Goal: Task Accomplishment & Management: Complete application form

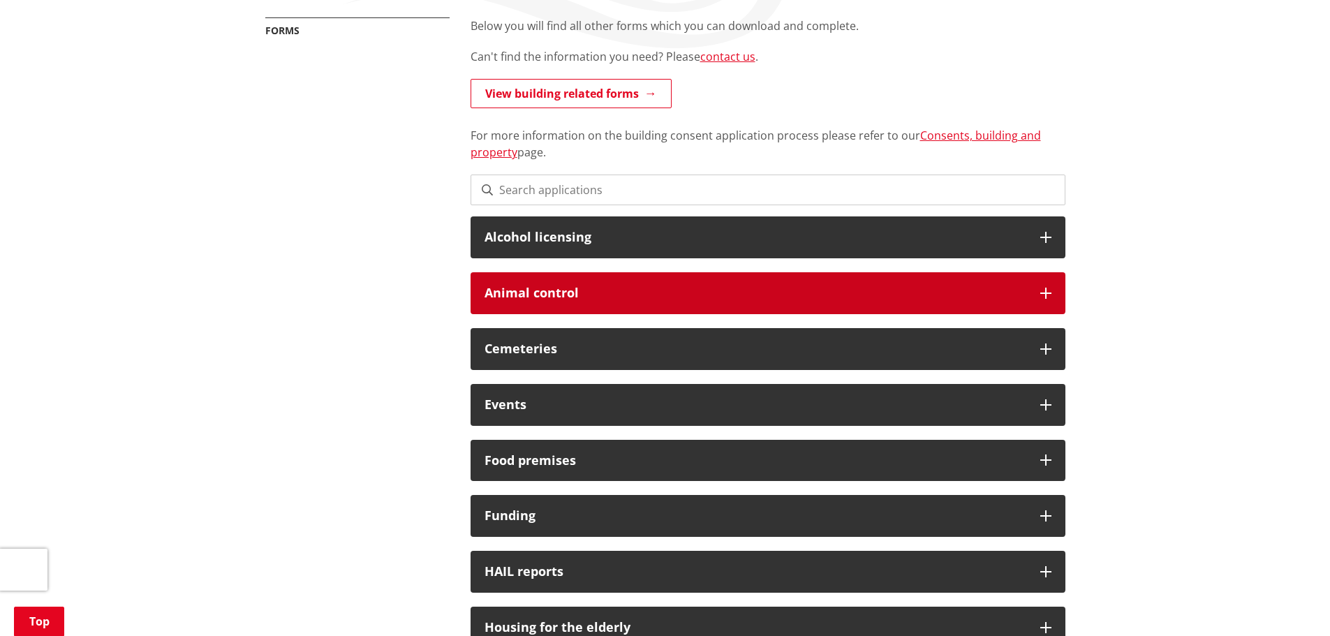
scroll to position [267, 0]
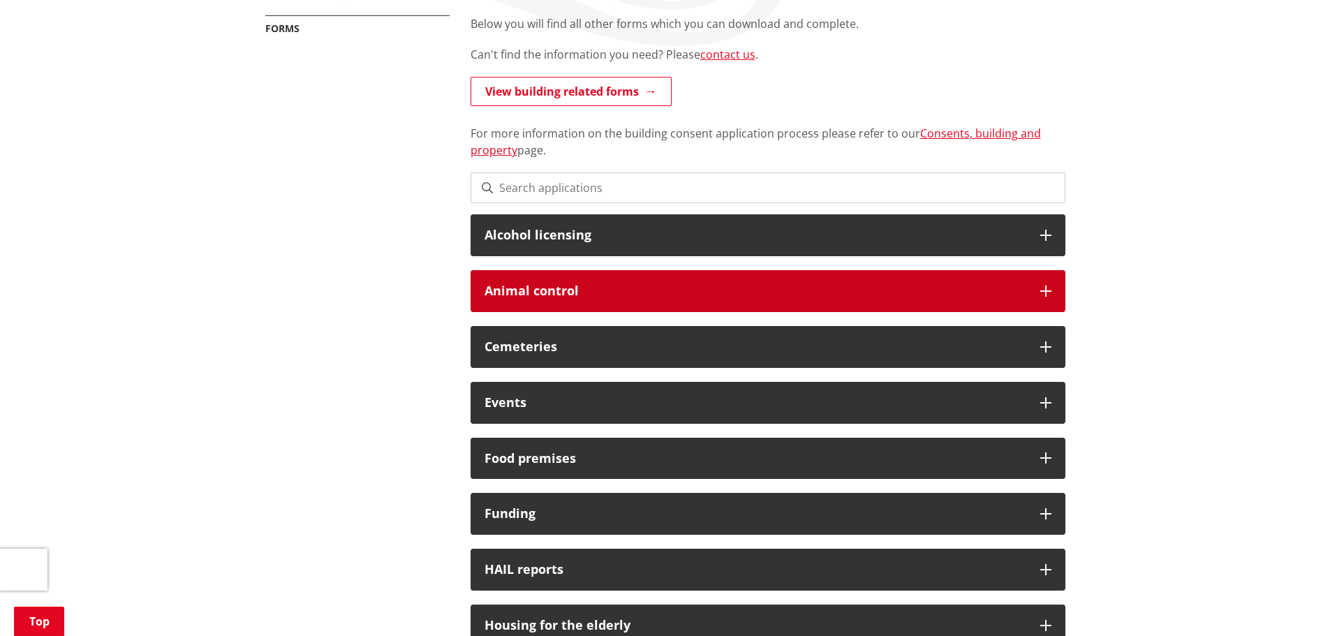
click at [820, 293] on h3 "Animal control" at bounding box center [755, 291] width 542 height 14
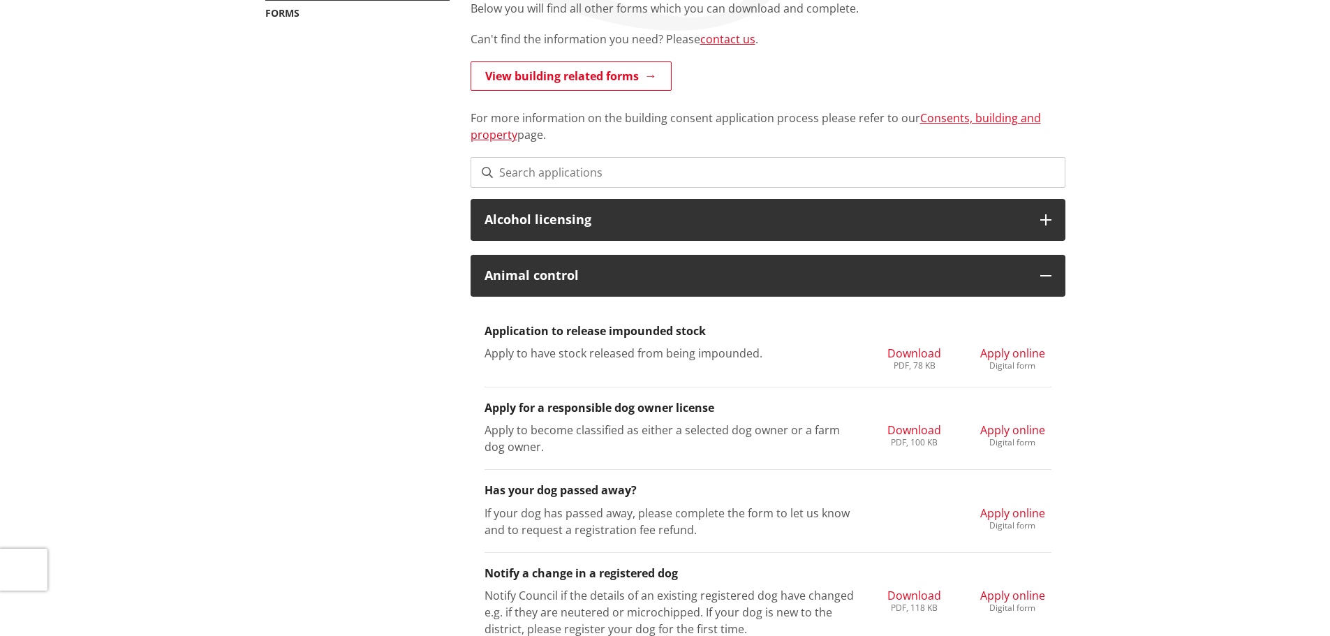
scroll to position [0, 0]
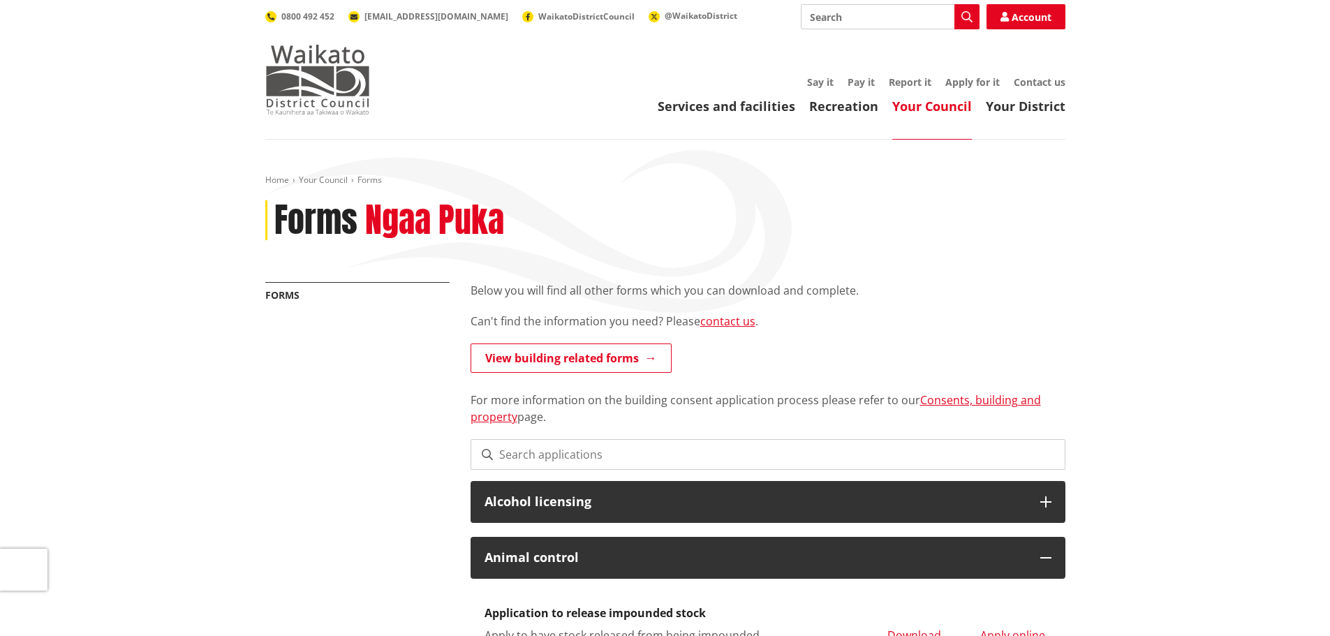
click at [303, 77] on img at bounding box center [317, 80] width 105 height 70
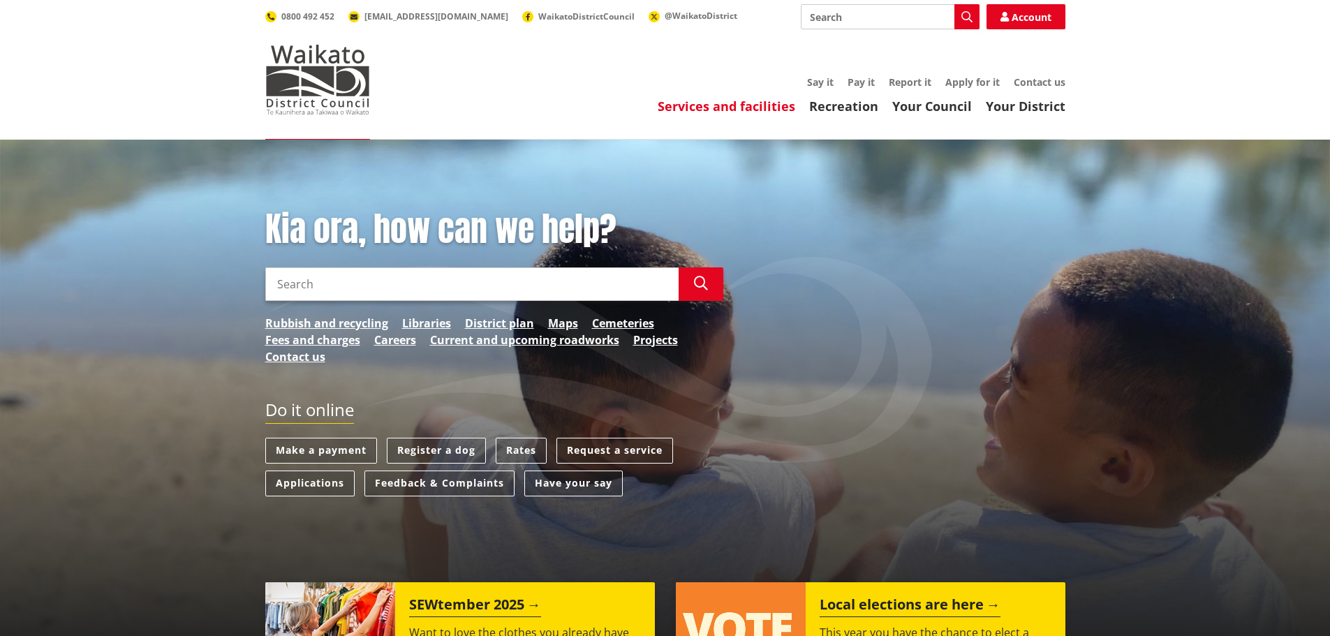
click at [742, 107] on link "Services and facilities" at bounding box center [725, 106] width 137 height 17
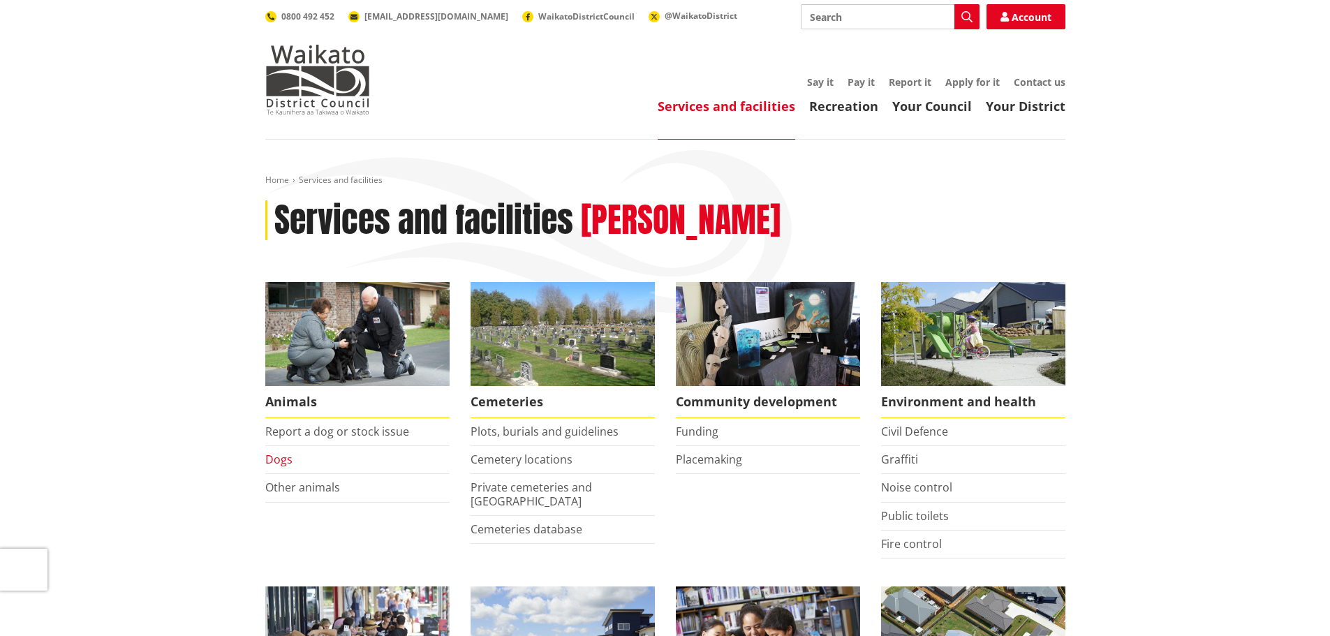
click at [278, 455] on link "Dogs" at bounding box center [278, 459] width 27 height 15
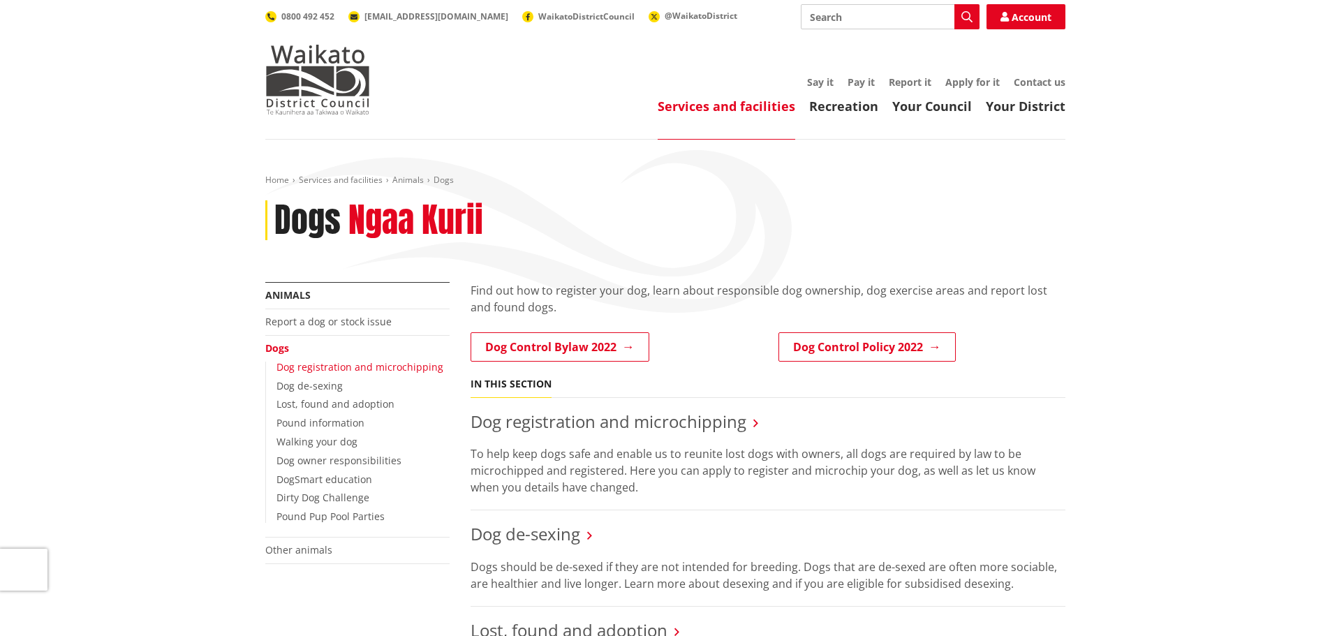
click at [406, 363] on link "Dog registration and microchipping" at bounding box center [359, 366] width 167 height 13
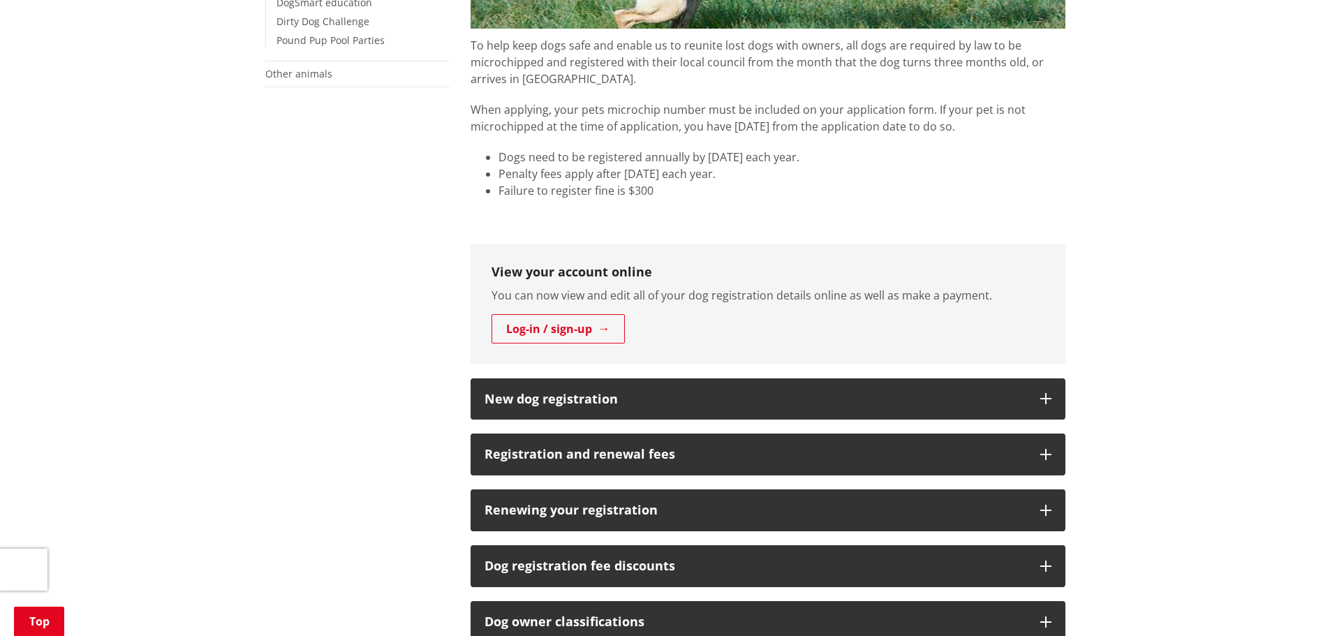
scroll to position [1000, 0]
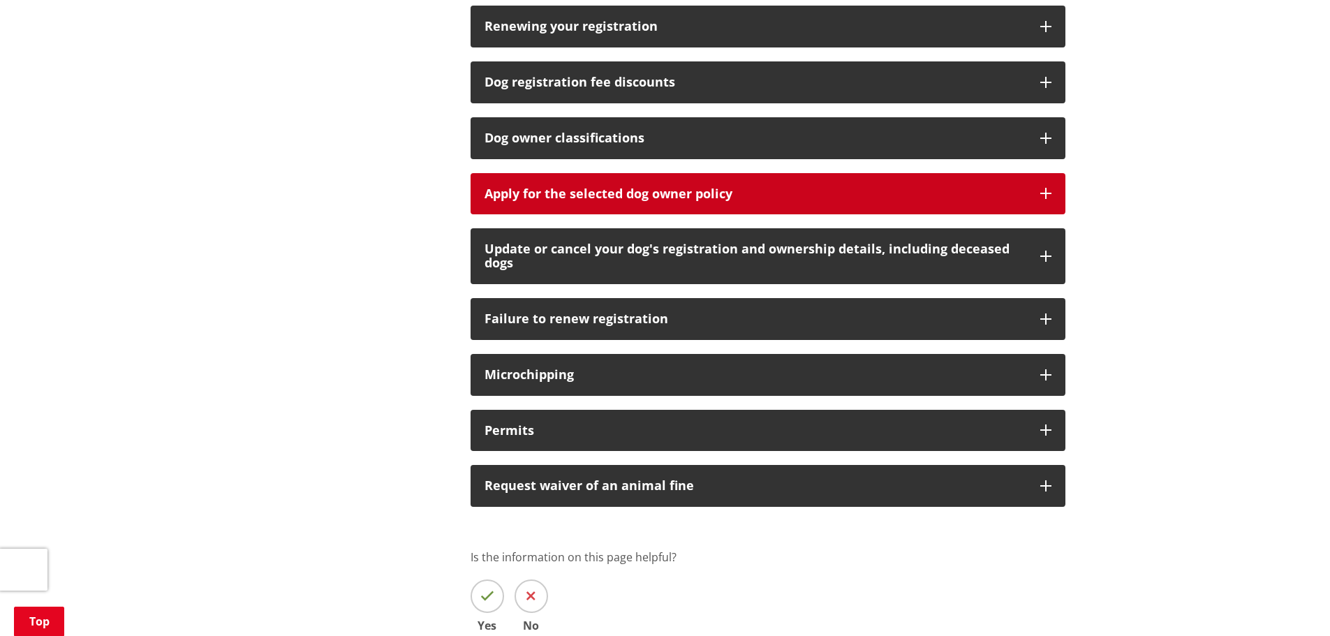
click at [1041, 194] on icon "button" at bounding box center [1045, 193] width 11 height 11
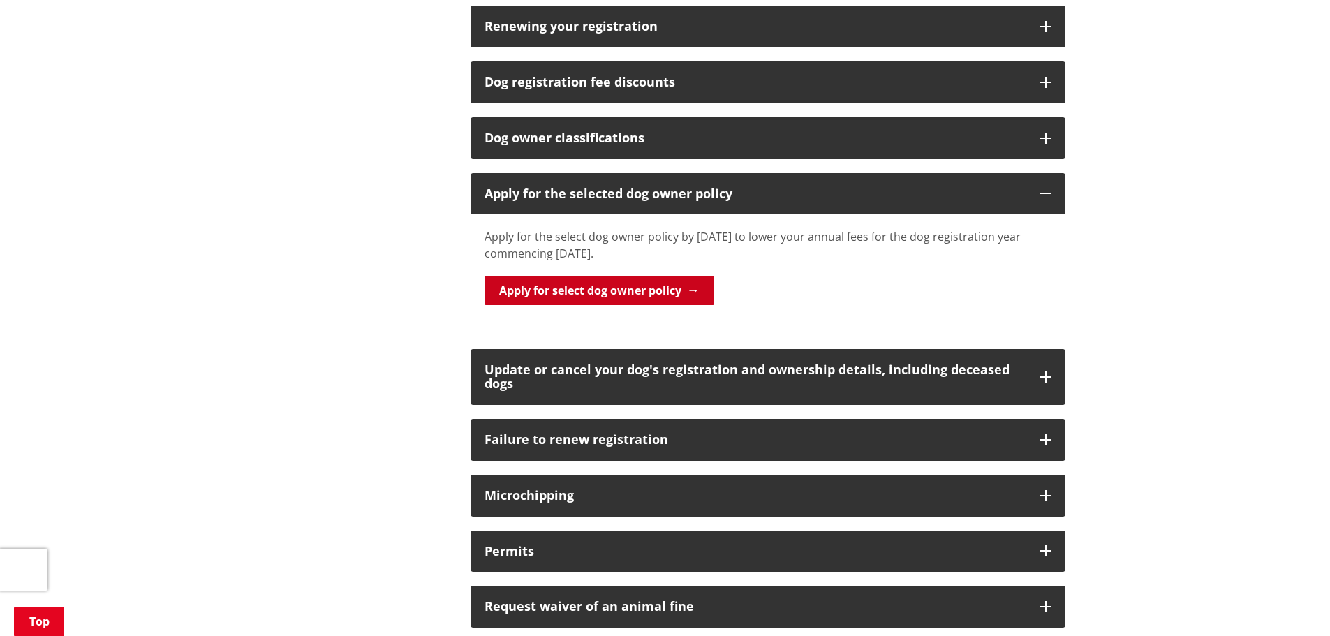
click at [565, 296] on link "Apply for select dog owner policy" at bounding box center [599, 290] width 230 height 29
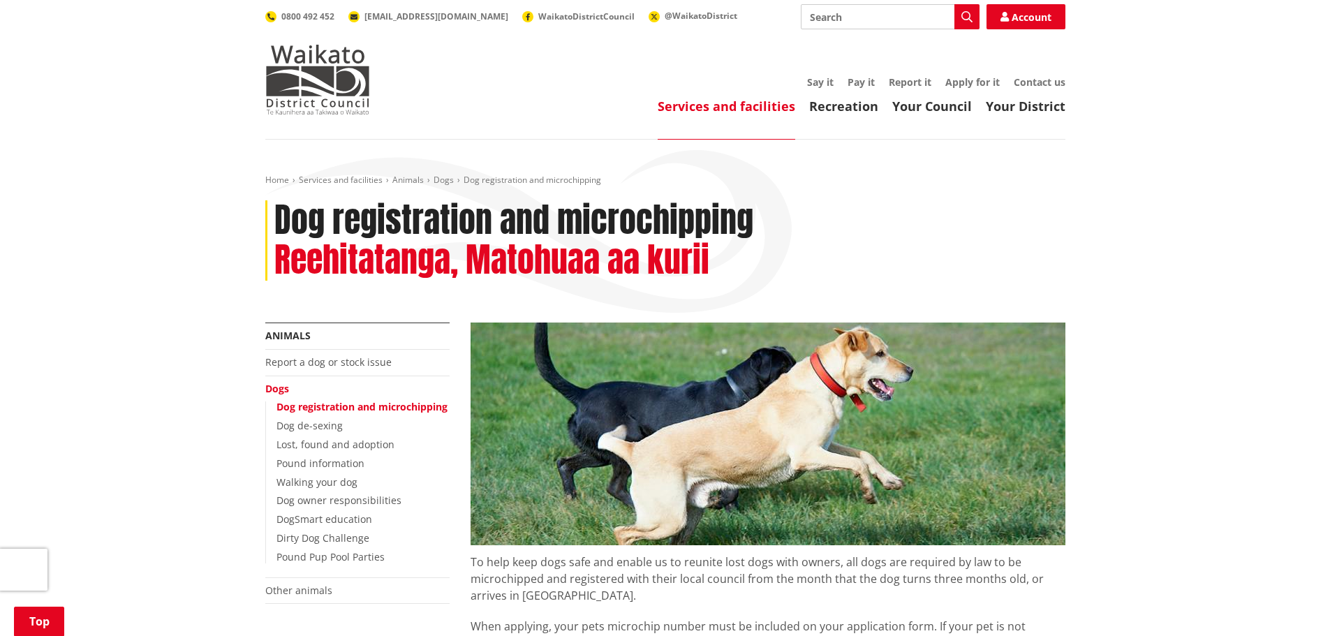
scroll to position [1000, 0]
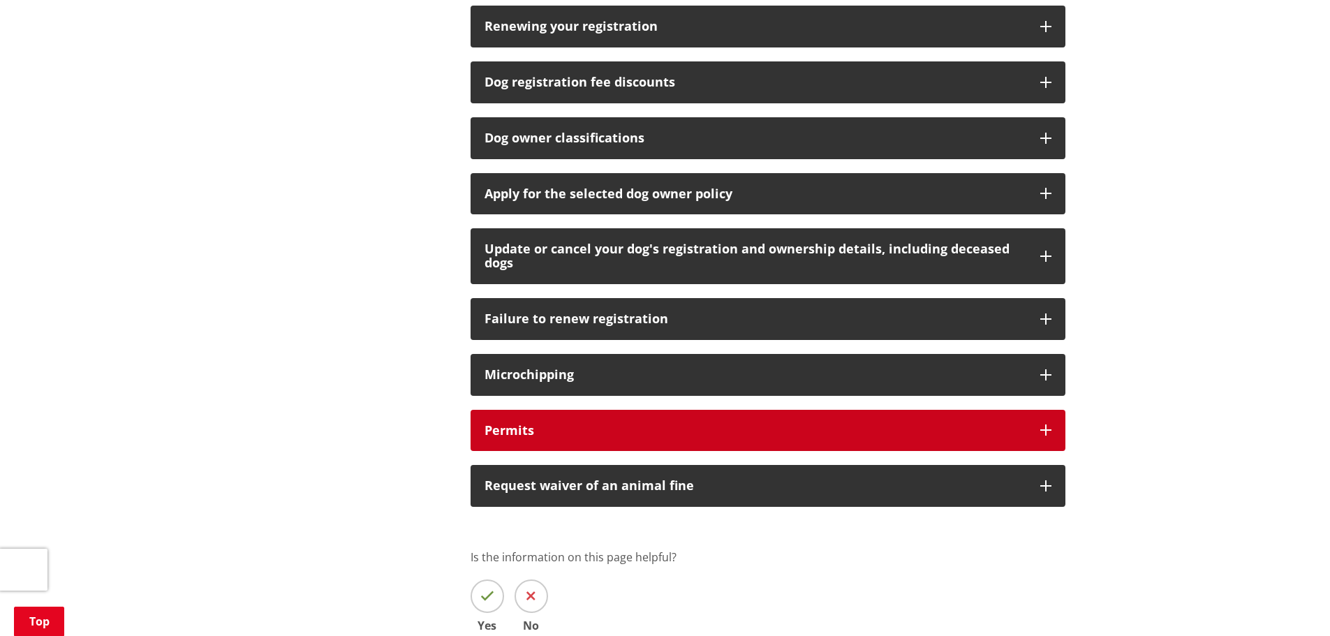
click at [823, 419] on button "Permits" at bounding box center [767, 431] width 595 height 42
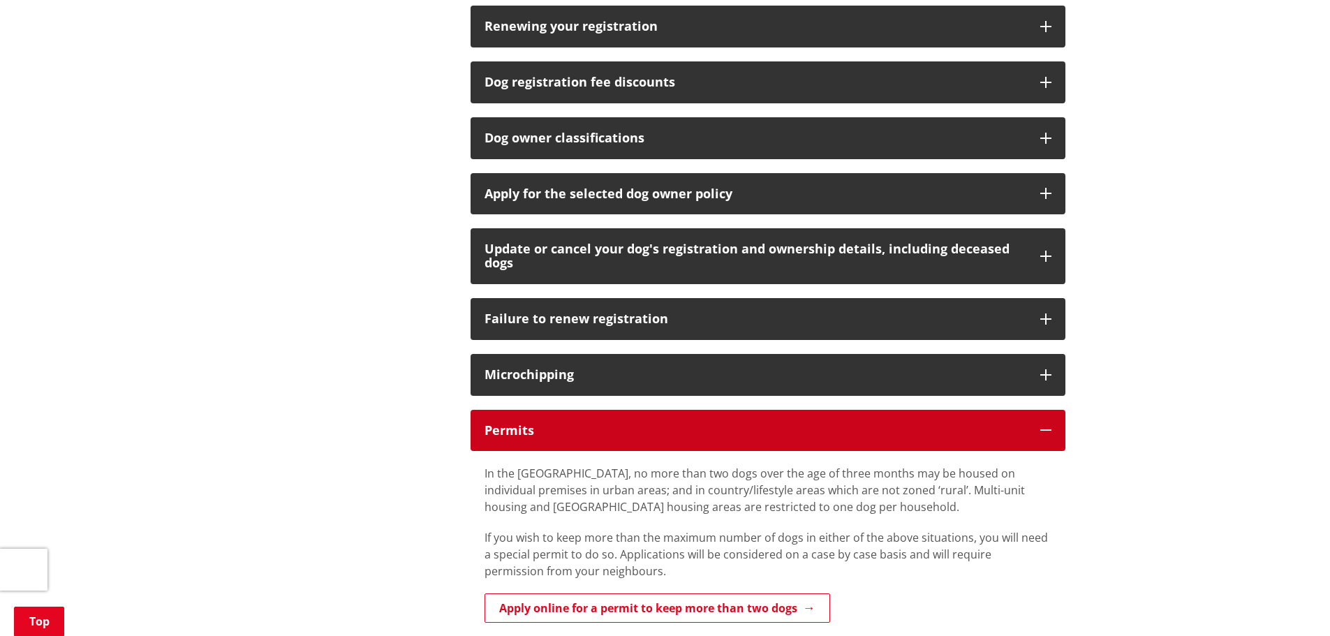
click at [823, 419] on button "Permits" at bounding box center [767, 431] width 595 height 42
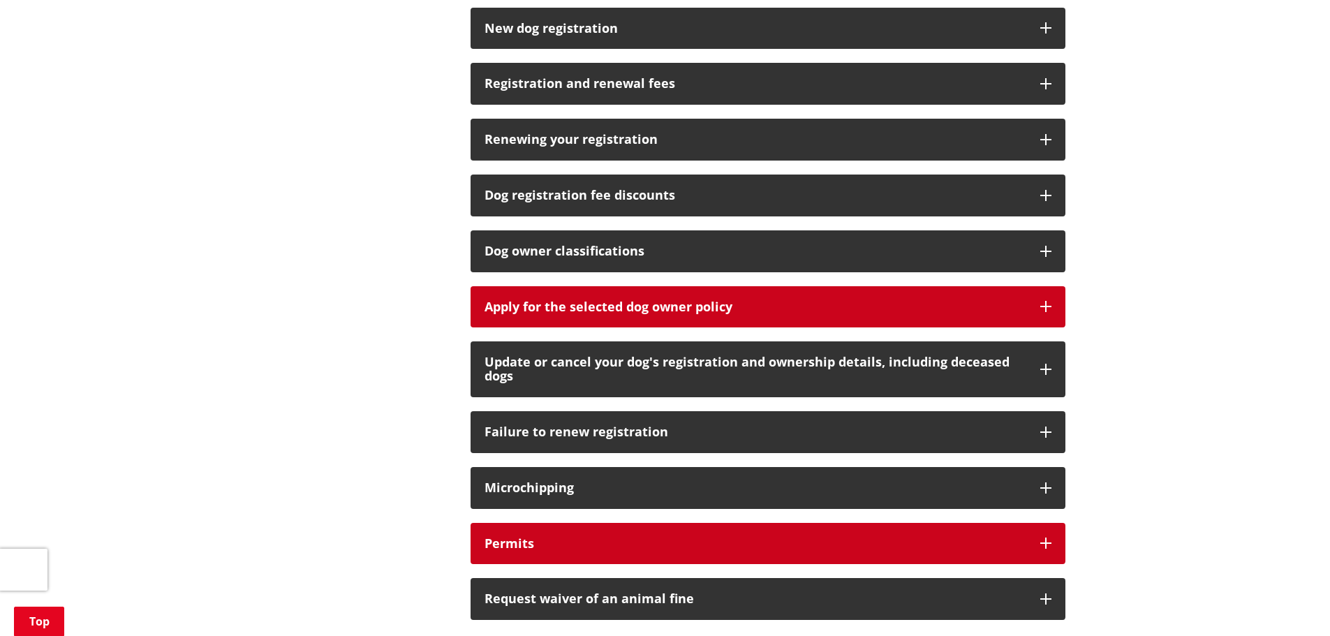
scroll to position [886, 0]
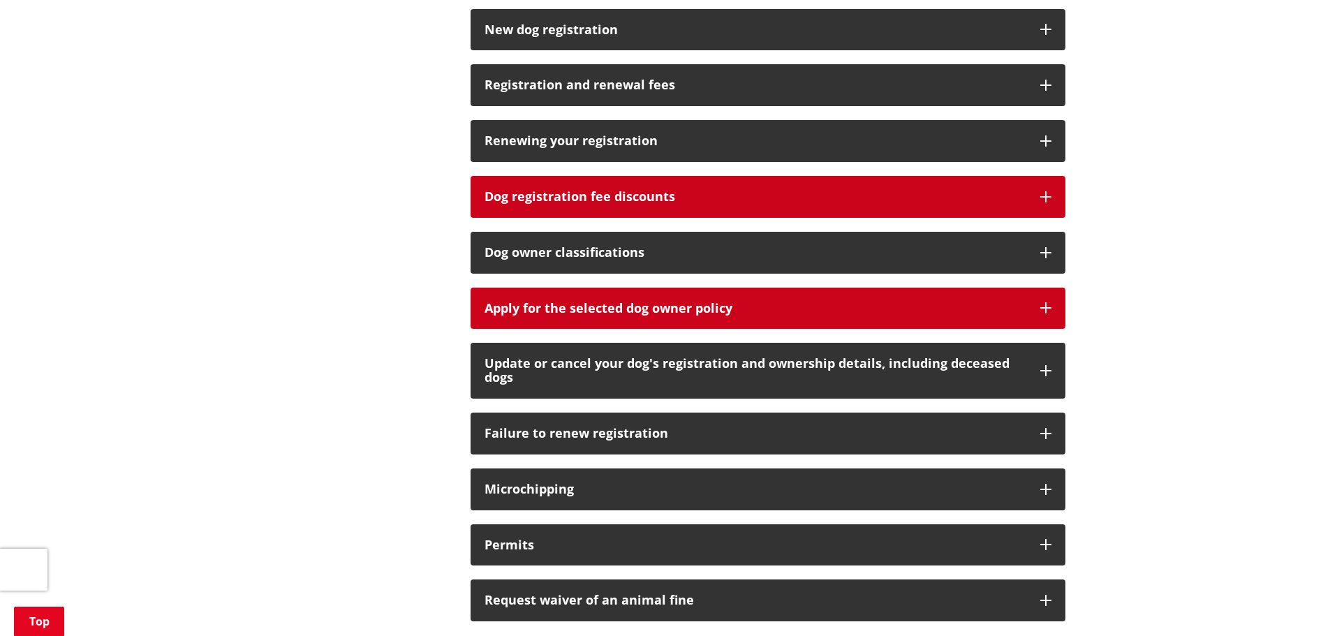
click at [764, 204] on button "Dog registration fee discounts" at bounding box center [767, 197] width 595 height 42
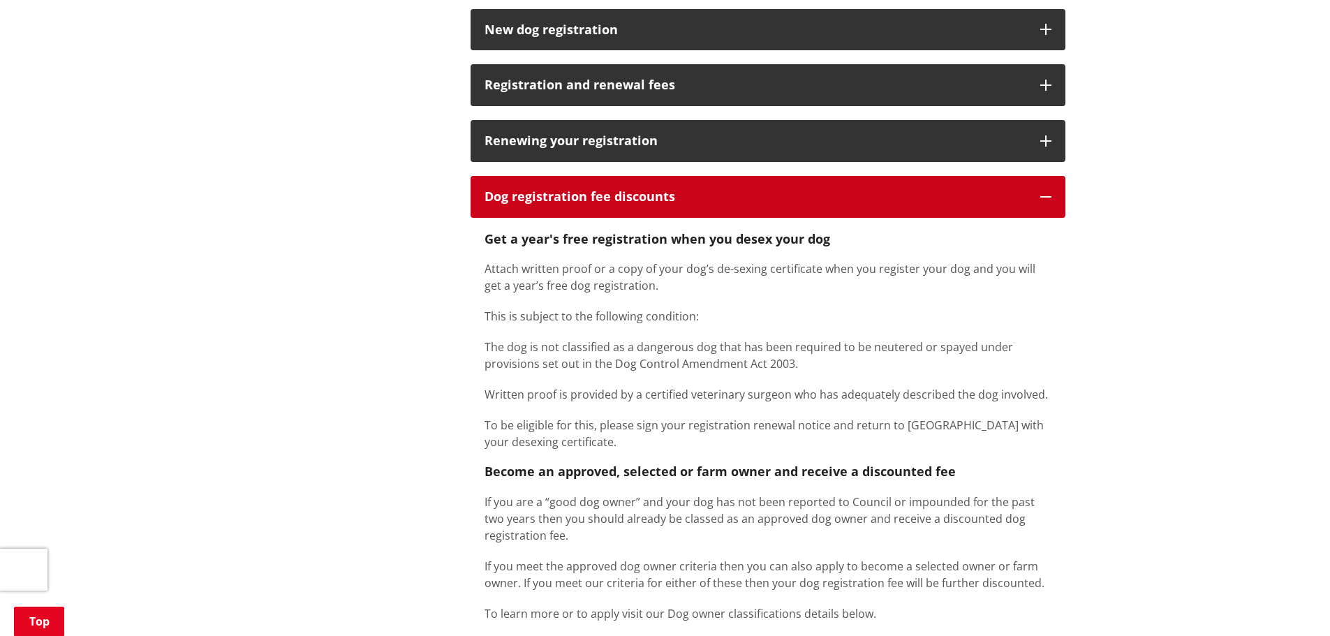
click at [764, 203] on h3 "Dog registration fee discounts" at bounding box center [755, 197] width 542 height 14
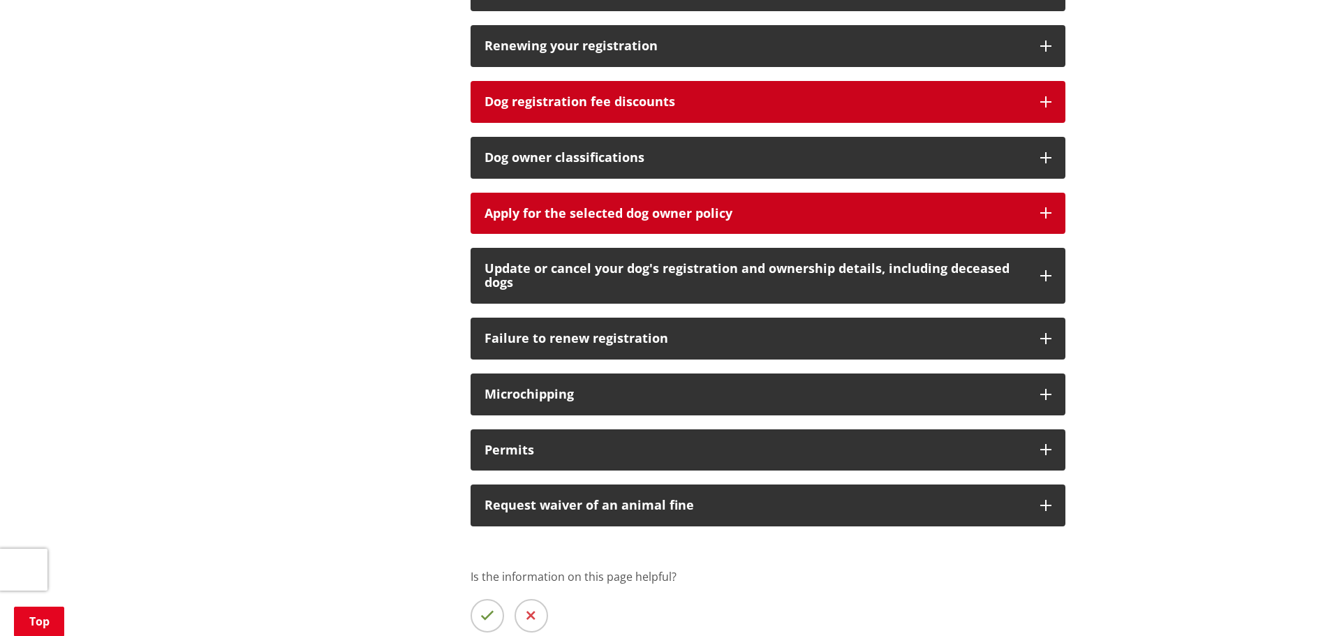
scroll to position [957, 0]
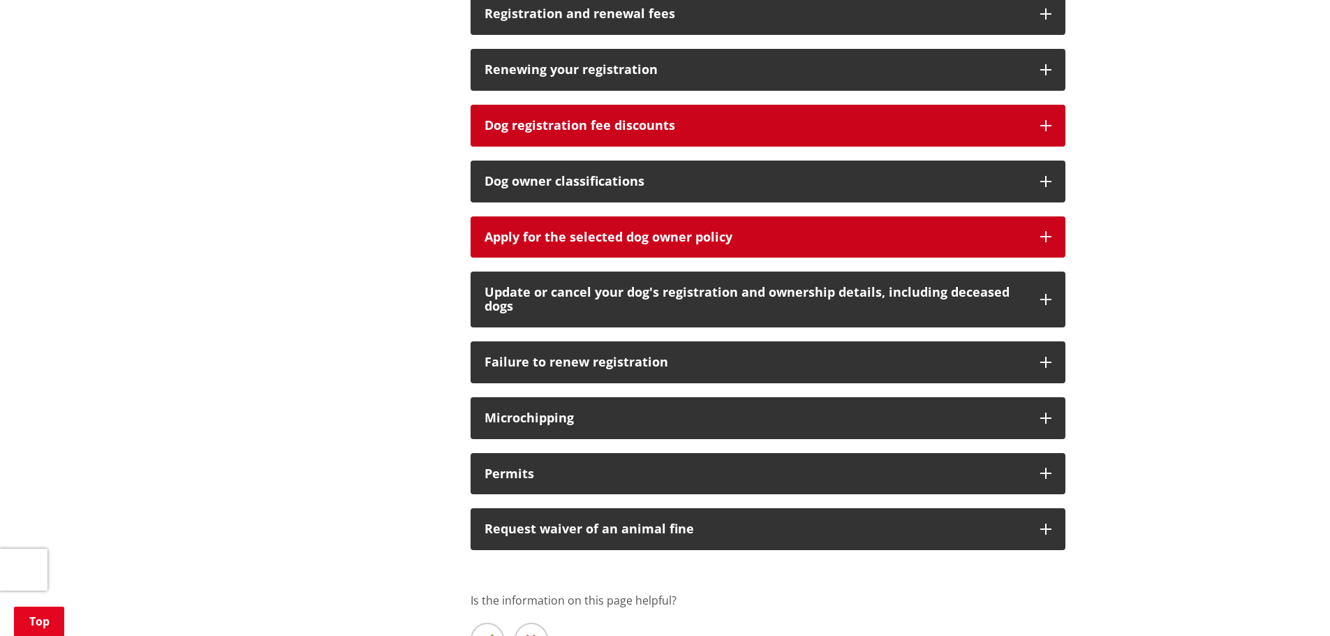
click at [591, 234] on div "Apply for the selected dog owner policy" at bounding box center [755, 237] width 542 height 14
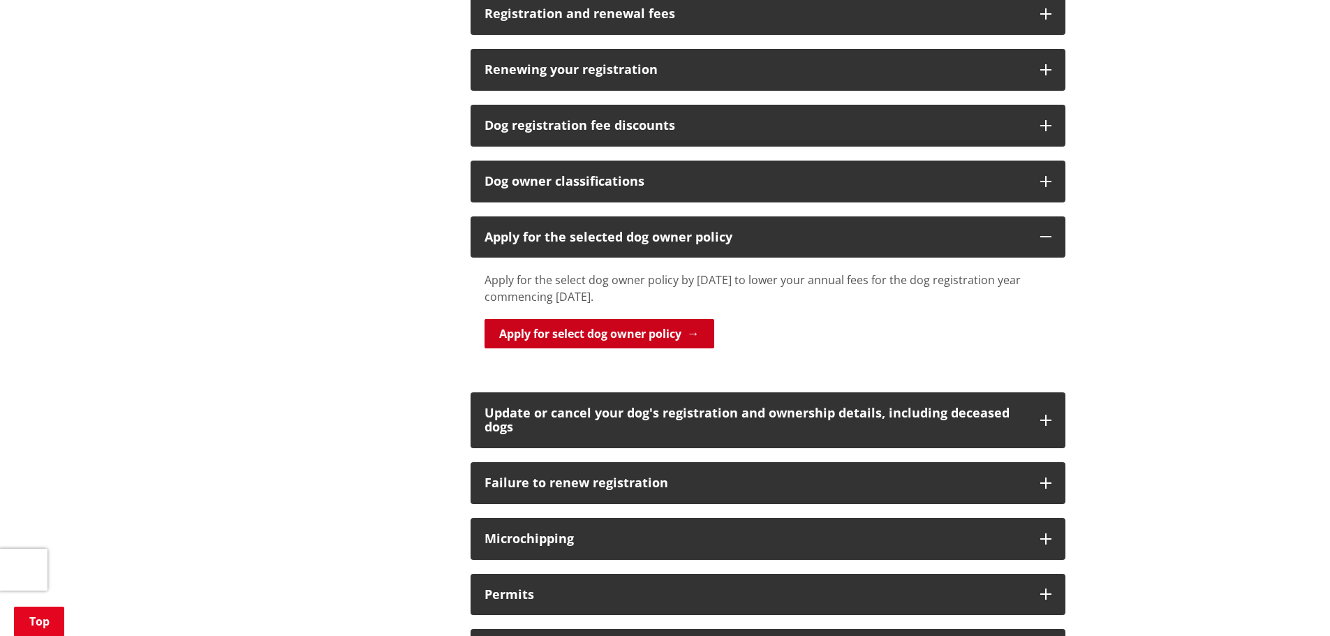
click at [649, 336] on link "Apply for select dog owner policy" at bounding box center [599, 333] width 230 height 29
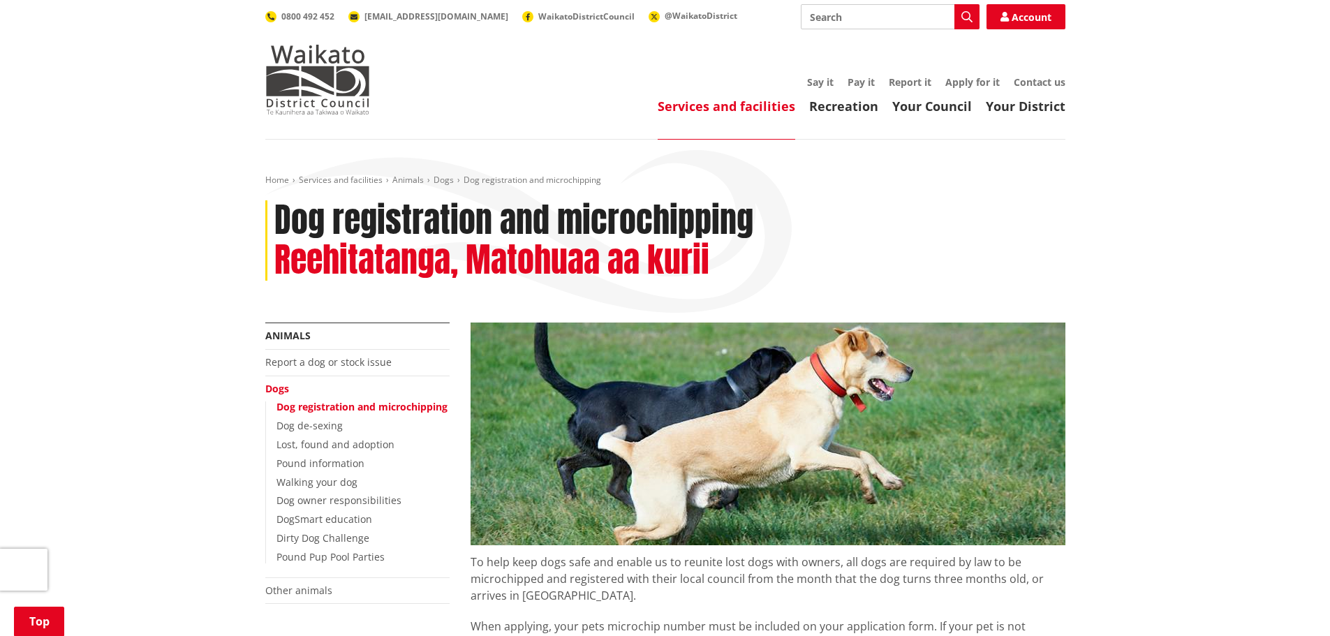
scroll to position [957, 0]
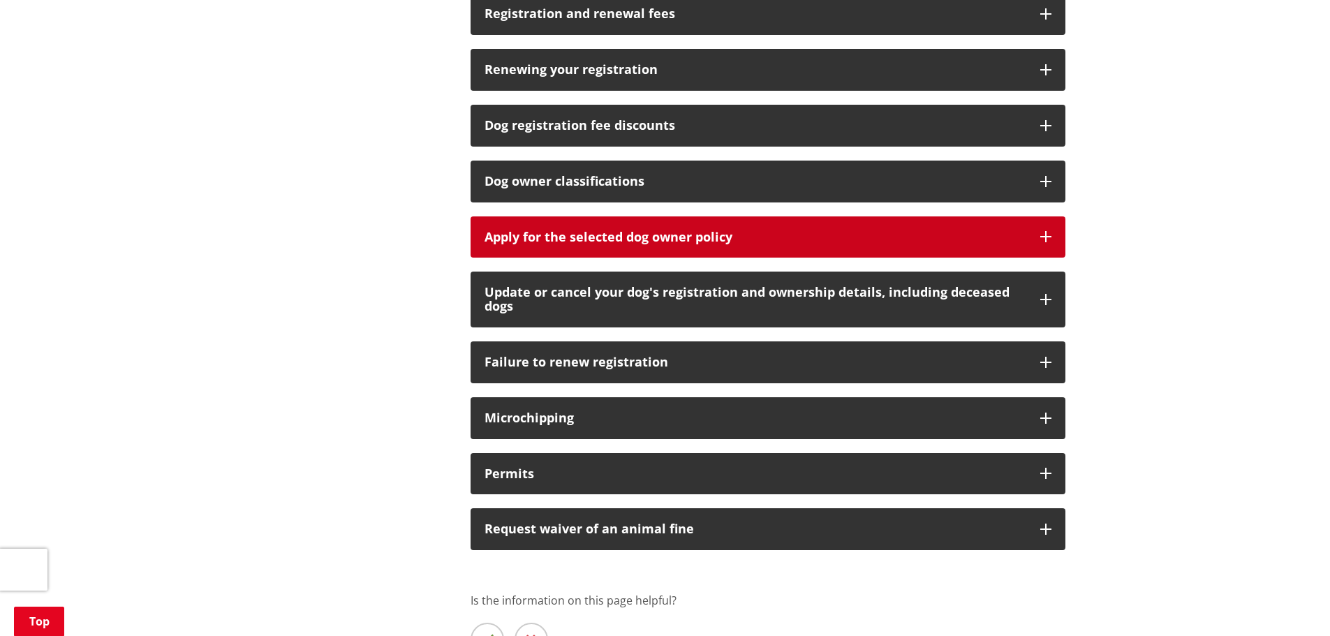
click at [656, 237] on div "Apply for the selected dog owner policy" at bounding box center [755, 237] width 542 height 14
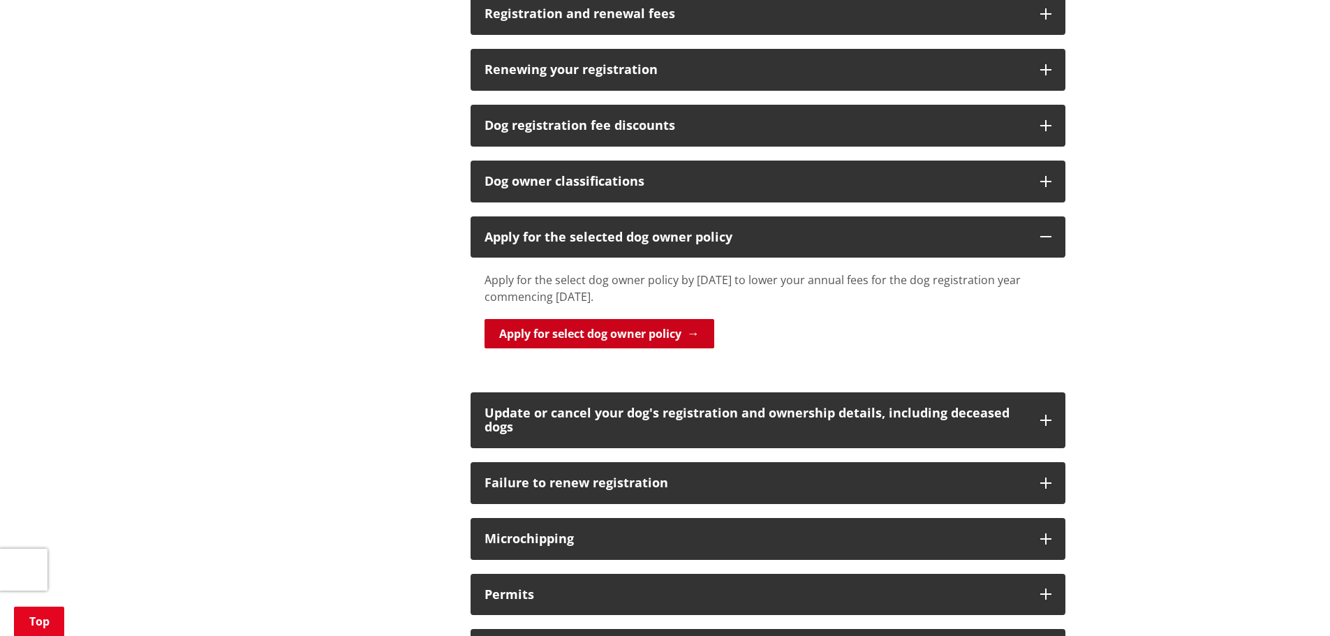
click at [627, 330] on link "Apply for select dog owner policy" at bounding box center [599, 333] width 230 height 29
